Goal: Task Accomplishment & Management: Use online tool/utility

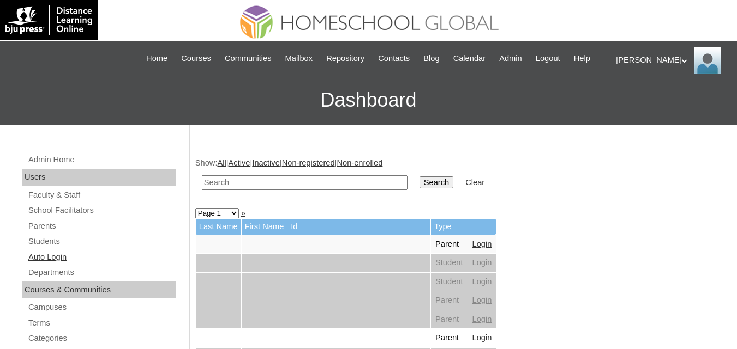
click at [30, 264] on link "Auto Login" at bounding box center [101, 258] width 148 height 14
click at [261, 190] on input "text" at bounding box center [305, 183] width 206 height 15
click at [263, 190] on input "text" at bounding box center [305, 183] width 206 height 15
paste input "[PERSON_NAME]"
type input "[PERSON_NAME]"
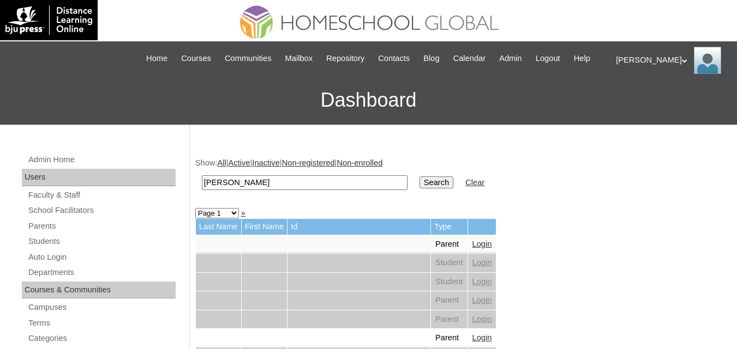
click at [419, 189] on input "Search" at bounding box center [436, 183] width 34 height 12
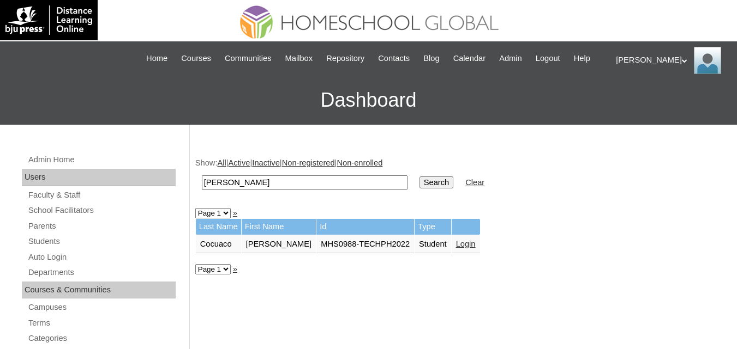
click at [471, 249] on link "Login" at bounding box center [466, 244] width 20 height 9
